Goal: Information Seeking & Learning: Learn about a topic

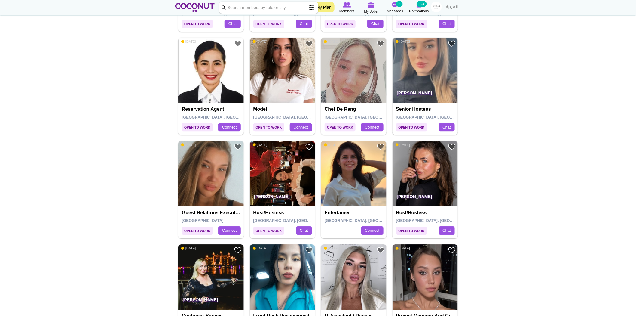
scroll to position [635, 0]
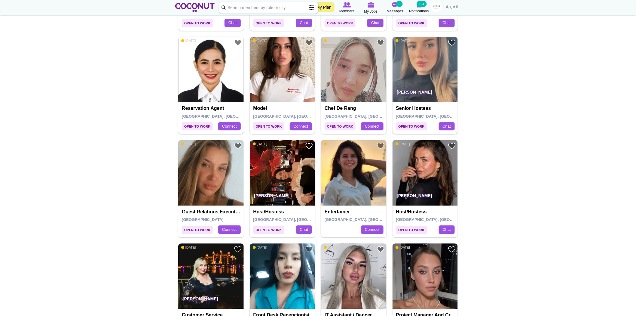
click at [433, 176] on img at bounding box center [426, 173] width 66 height 66
